Goal: Task Accomplishment & Management: Manage account settings

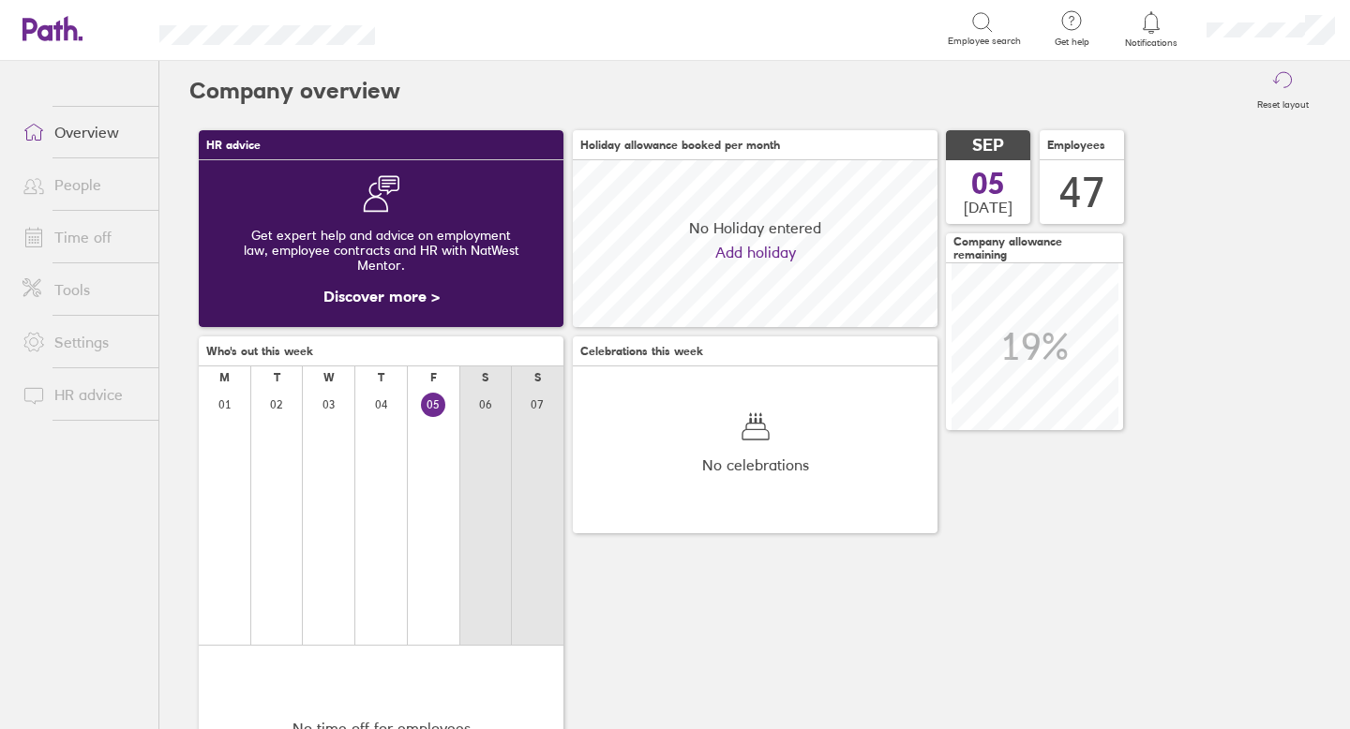
scroll to position [167, 365]
click at [89, 151] on link "Overview" at bounding box center [83, 132] width 151 height 38
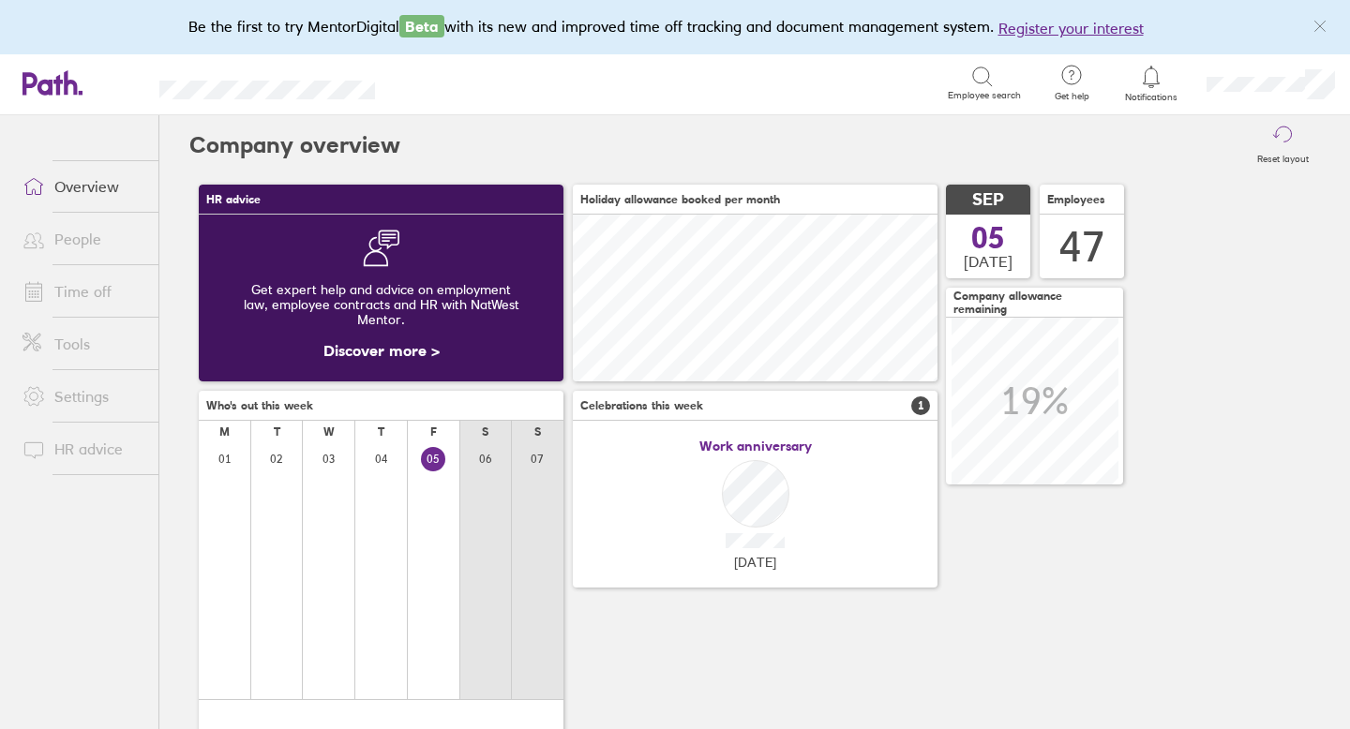
click at [87, 231] on link "People" at bounding box center [83, 239] width 151 height 38
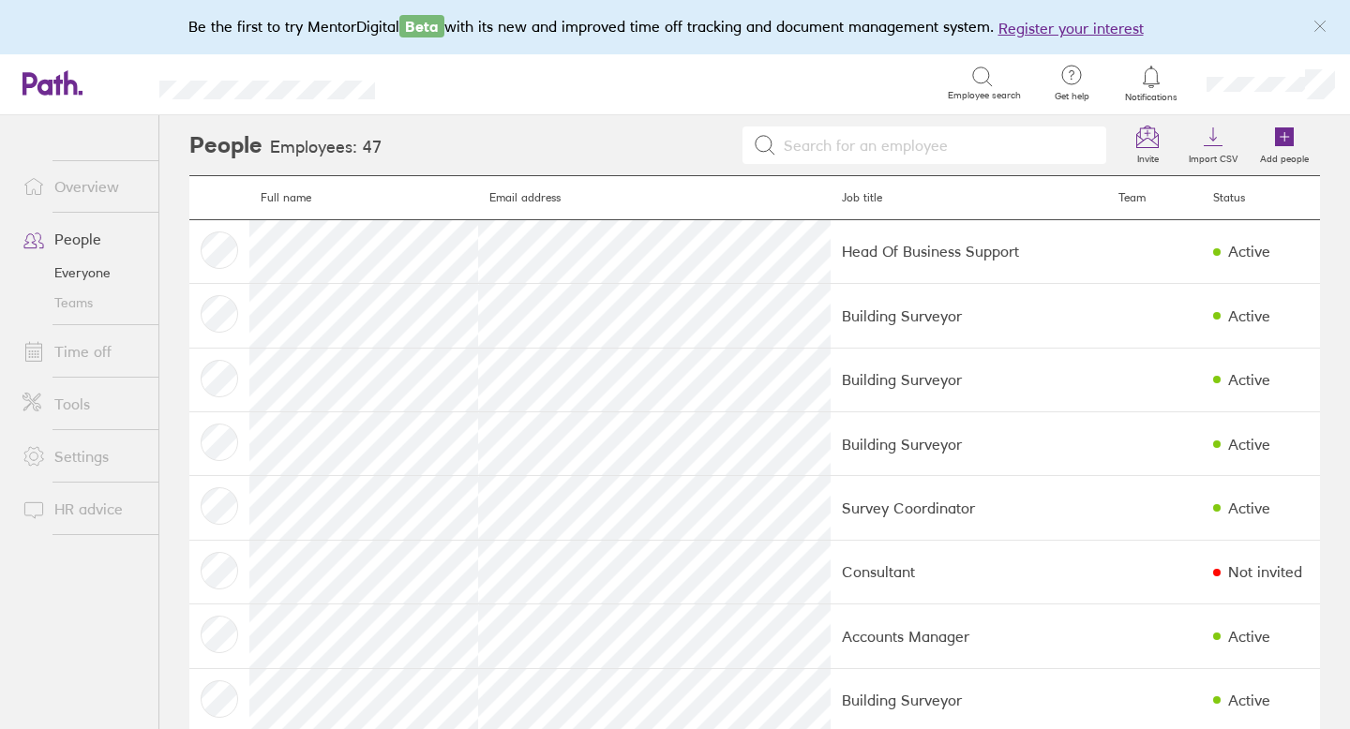
click at [100, 362] on link "Time off" at bounding box center [83, 352] width 151 height 38
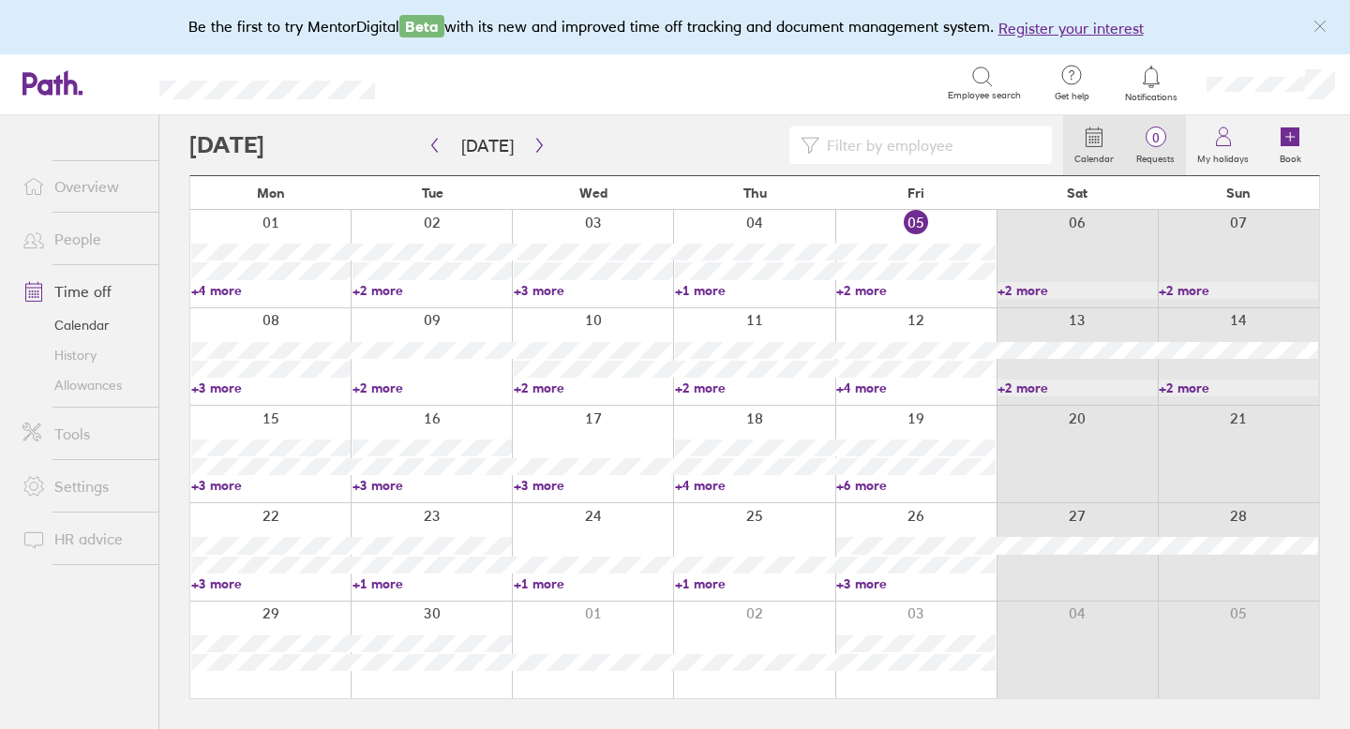
click at [1153, 140] on span "0" at bounding box center [1155, 137] width 61 height 15
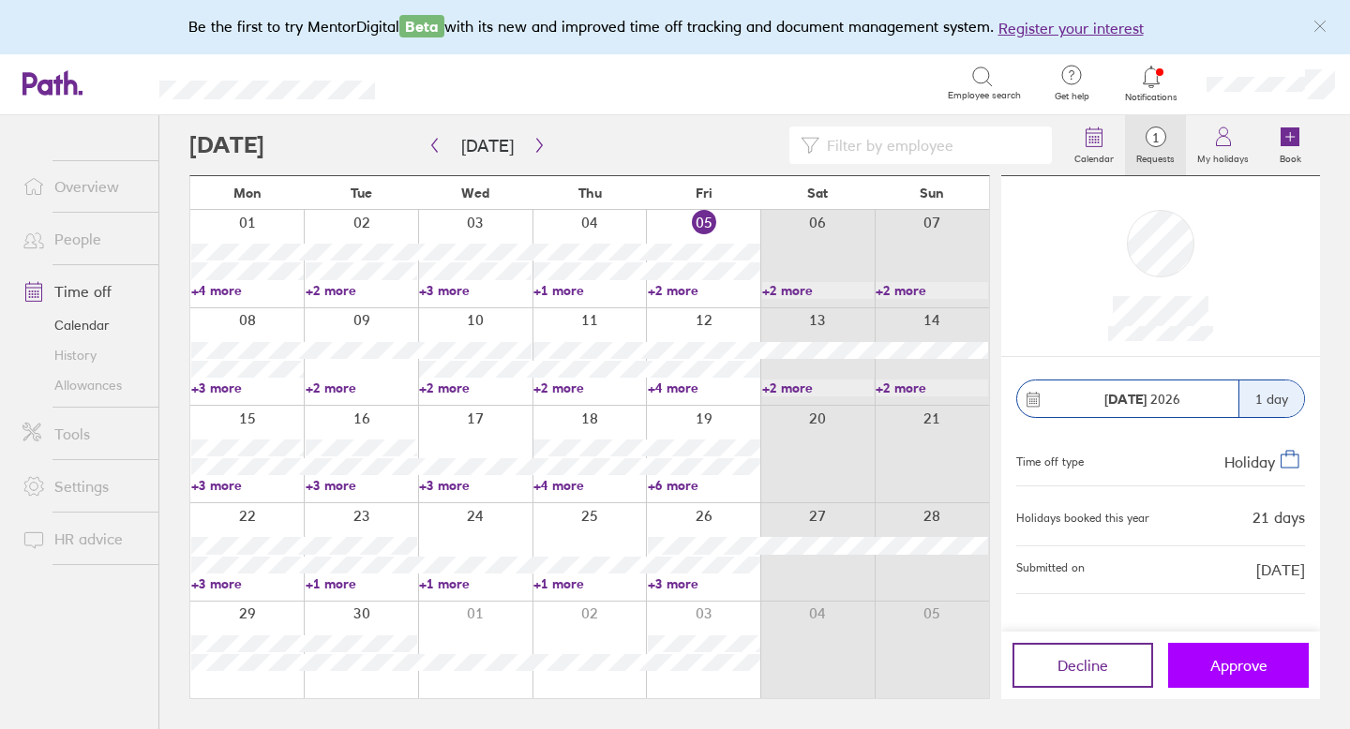
click at [1227, 657] on span "Approve" at bounding box center [1238, 665] width 57 height 17
